Goal: Transaction & Acquisition: Subscribe to service/newsletter

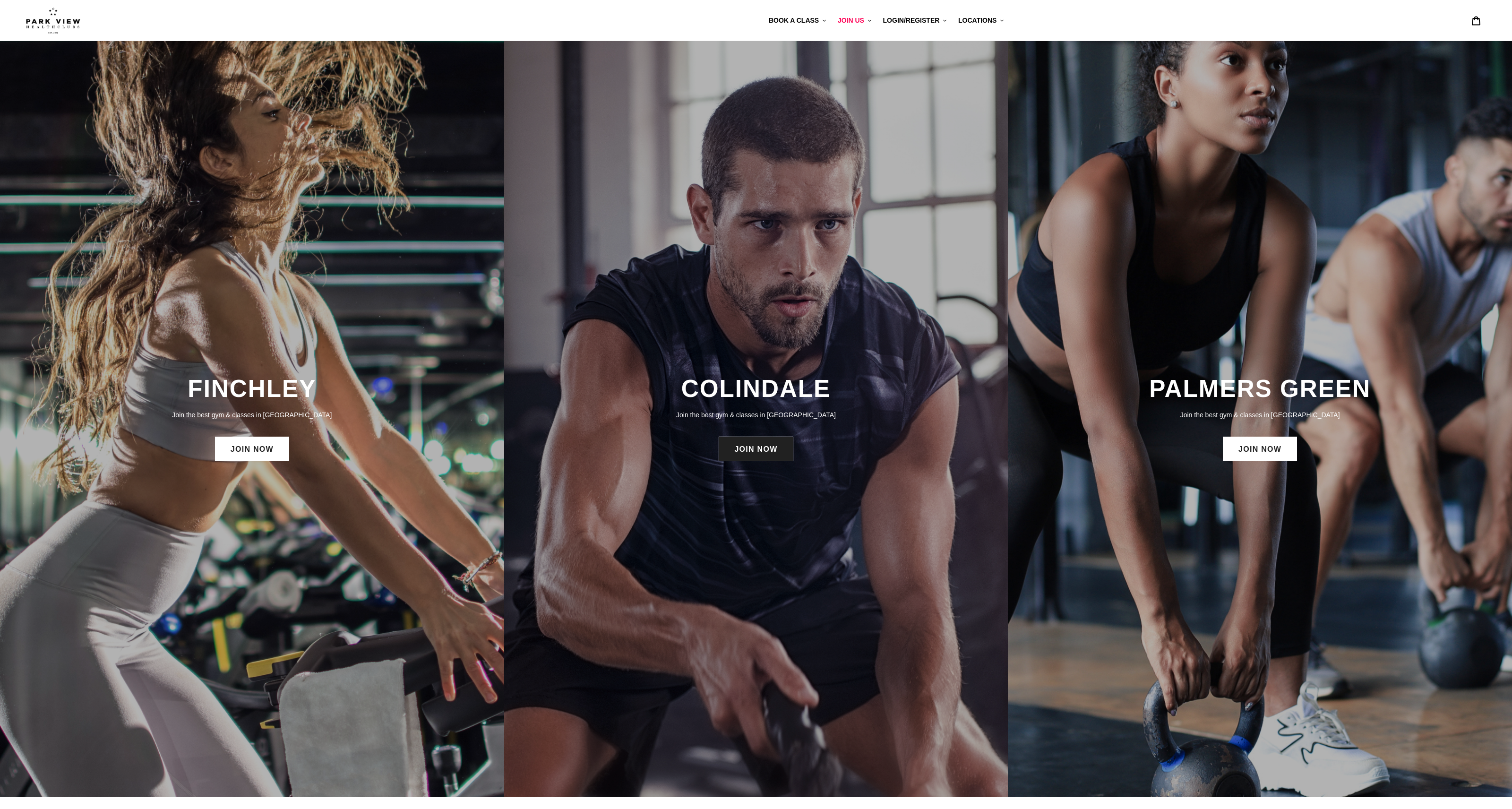
click at [738, 448] on link "JOIN NOW" at bounding box center [755, 449] width 74 height 25
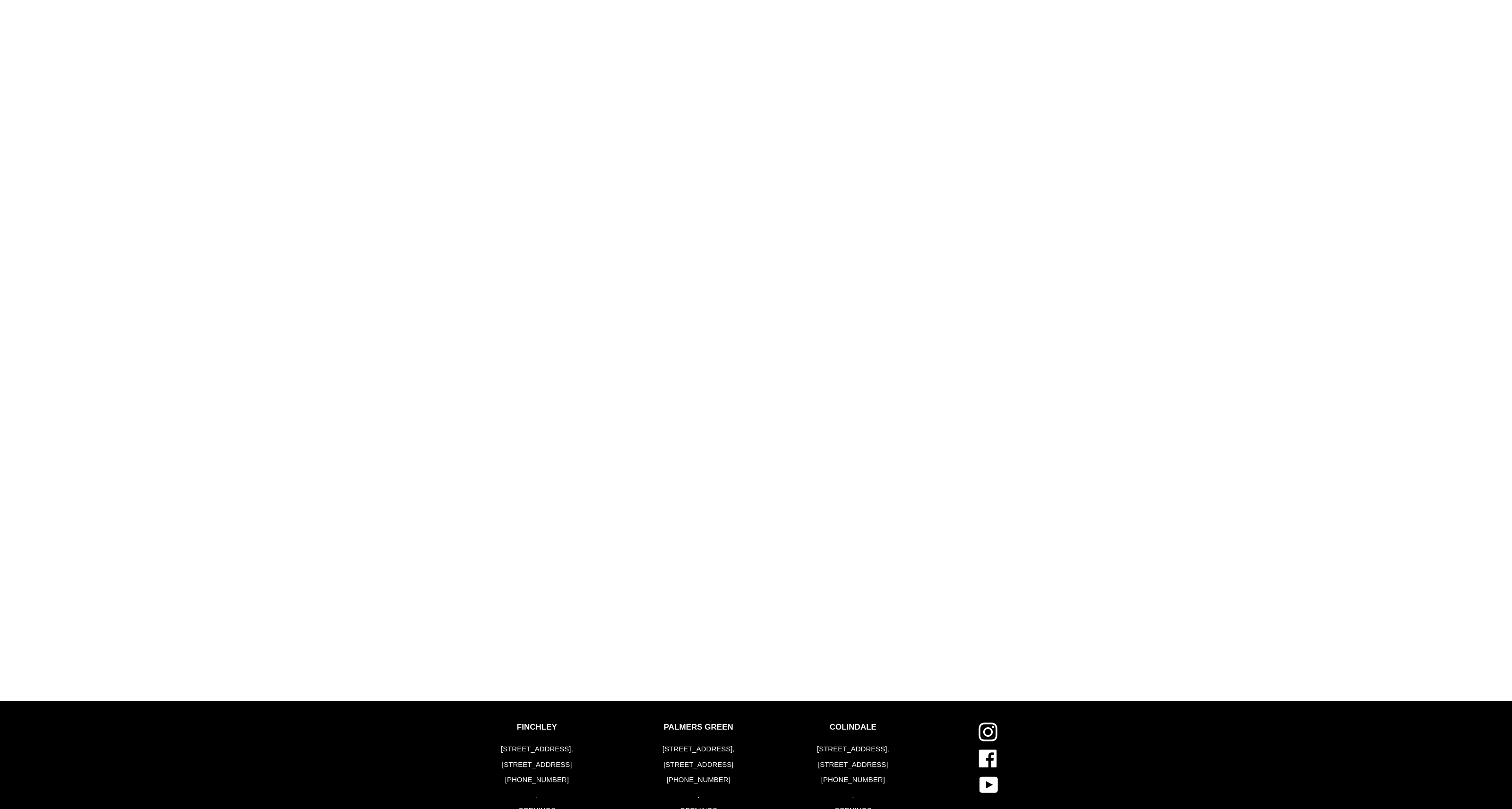
scroll to position [1014, 0]
